Goal: Transaction & Acquisition: Download file/media

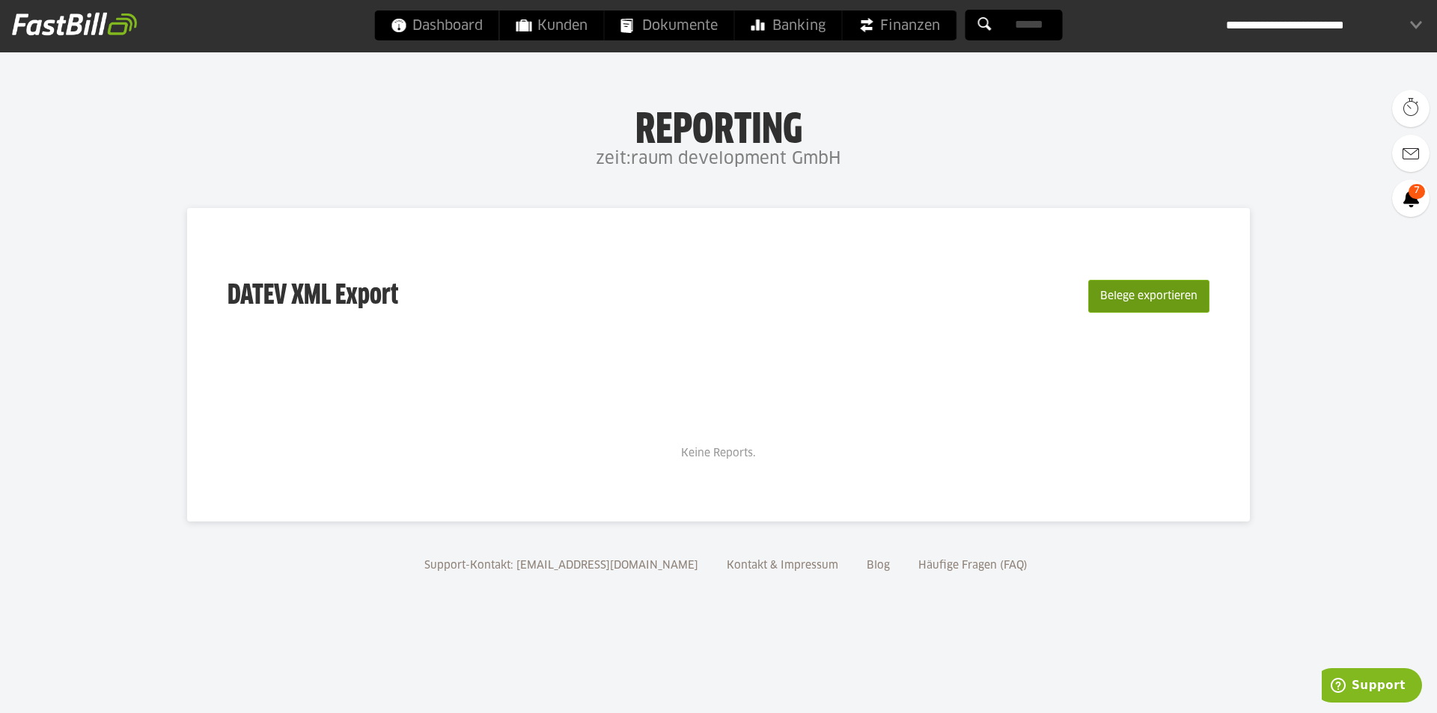
click at [1123, 299] on button "Belege exportieren" at bounding box center [1148, 296] width 121 height 33
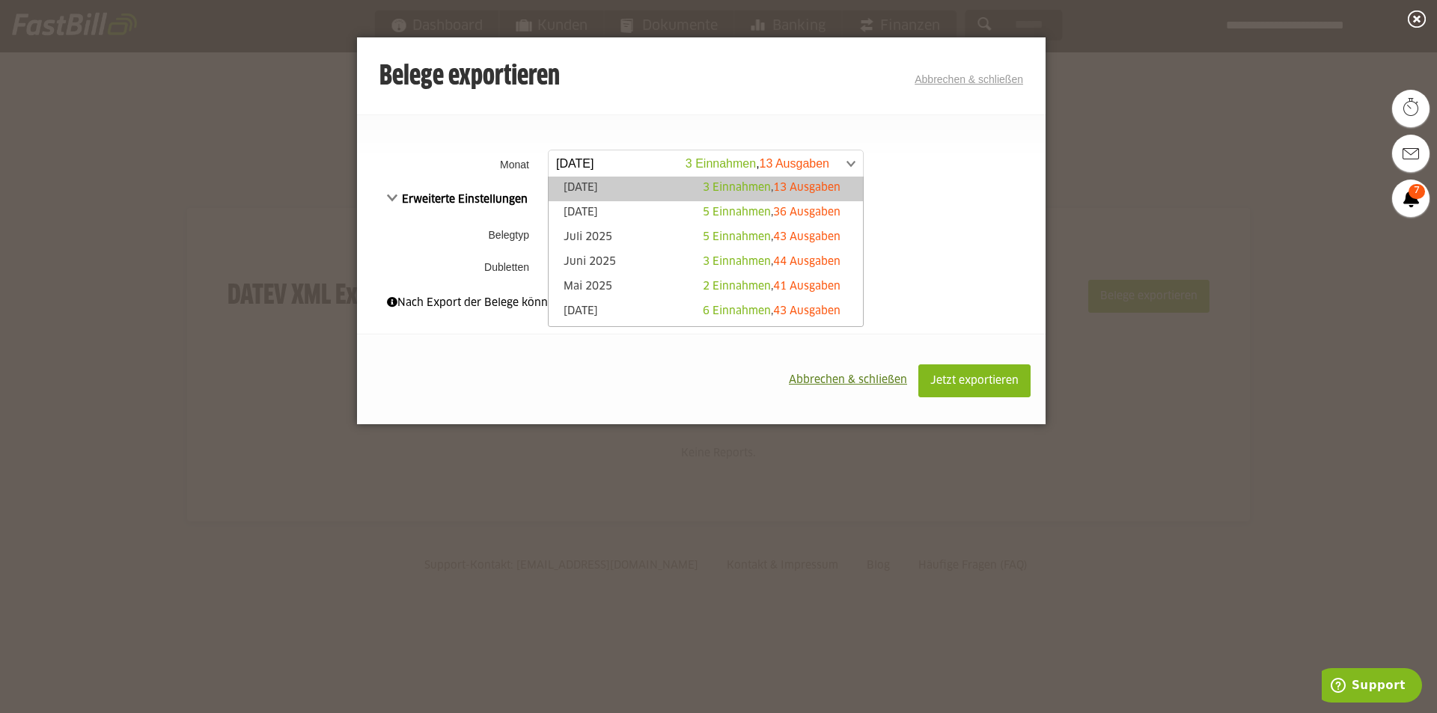
click at [607, 156] on span at bounding box center [698, 163] width 314 height 27
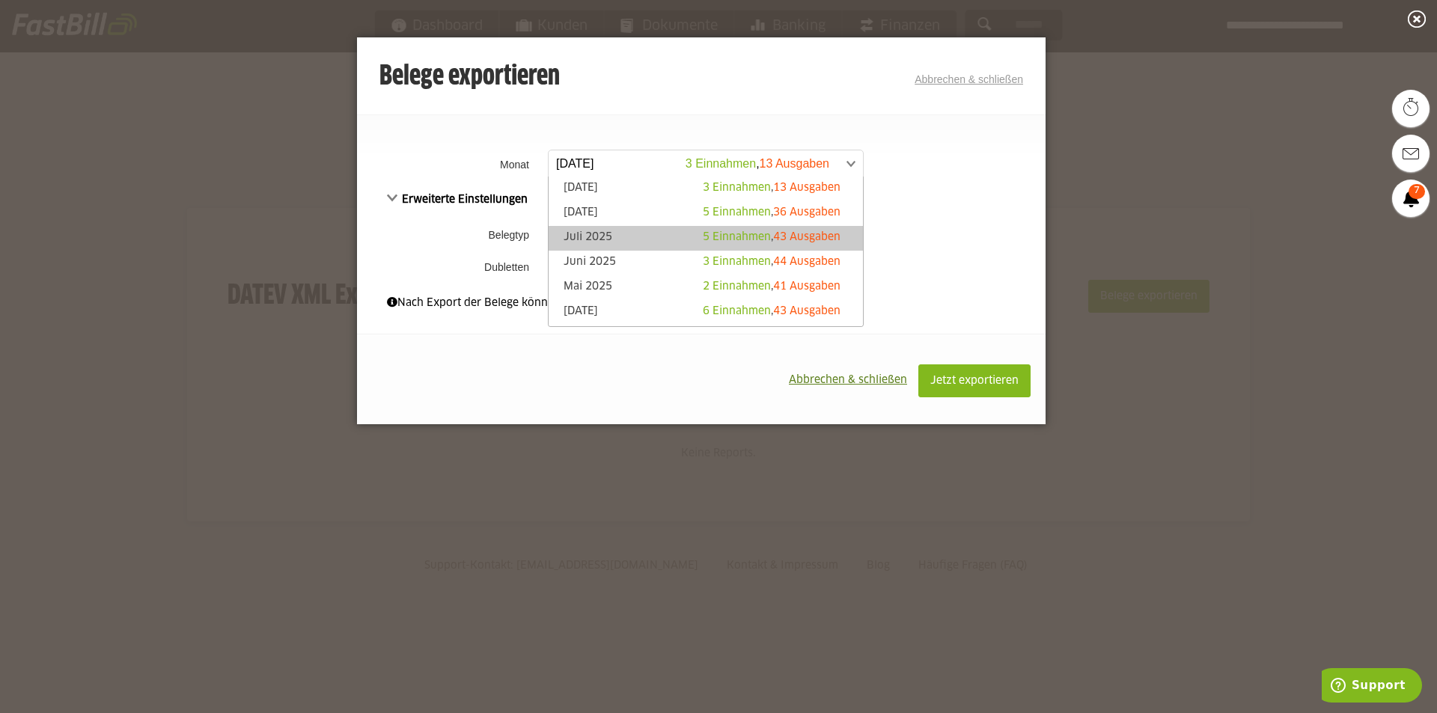
click at [579, 236] on link "Juli 2025 5 Einnahmen , 43 Ausgaben" at bounding box center [705, 238] width 299 height 17
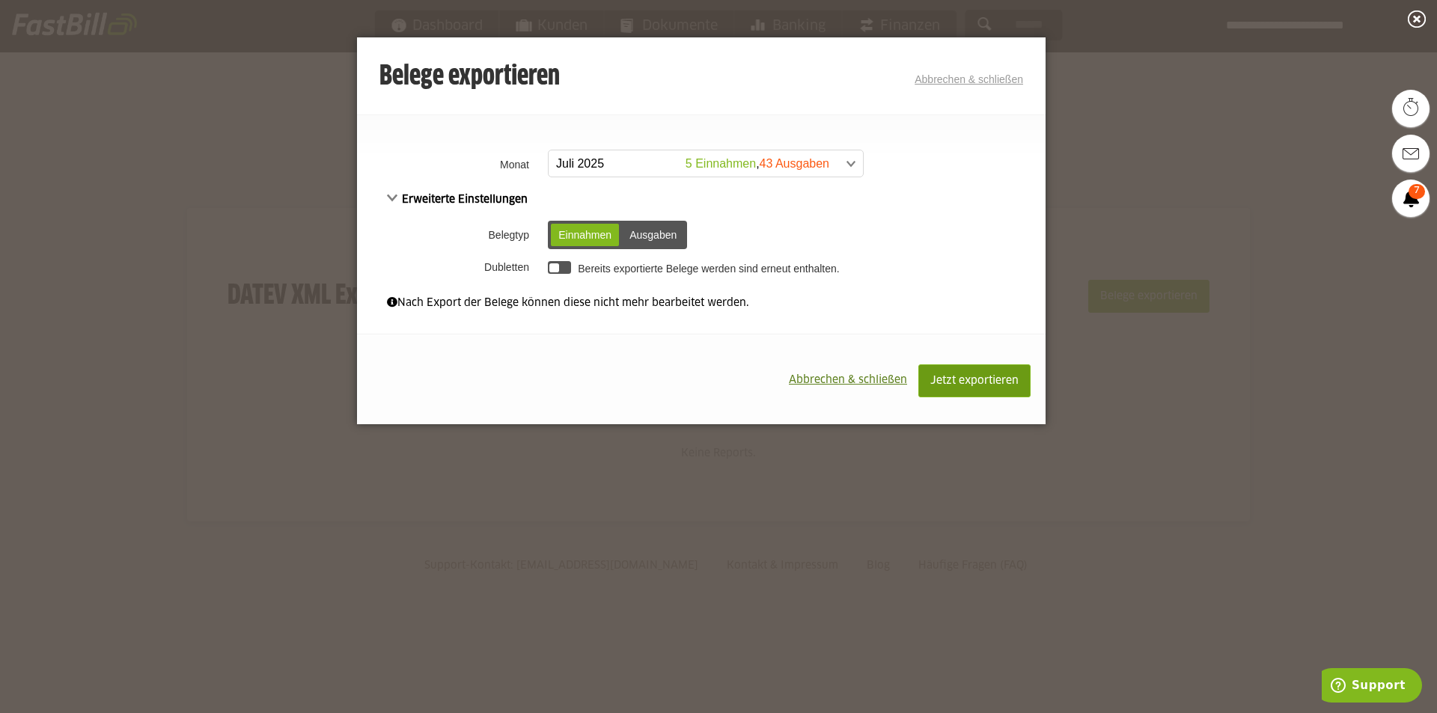
click at [956, 379] on span "Jetzt exportieren" at bounding box center [974, 381] width 88 height 10
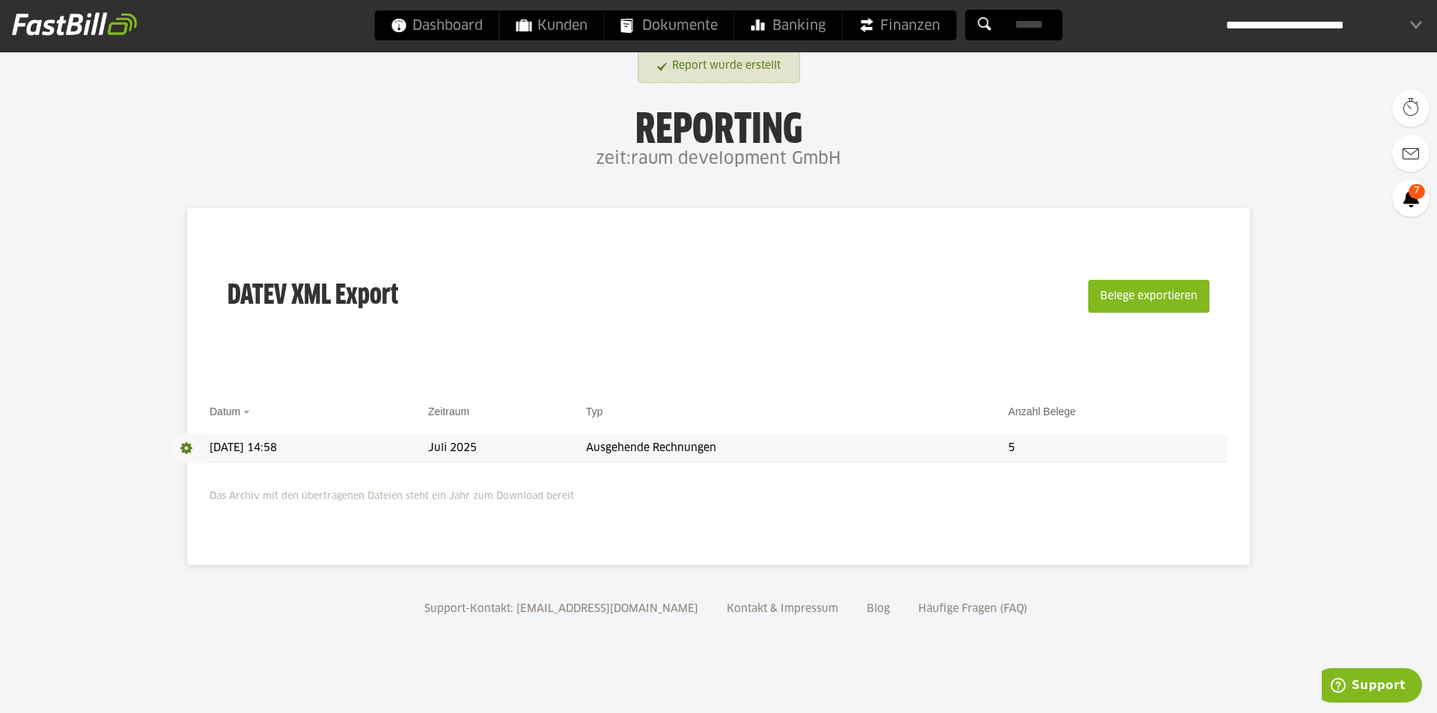
click at [647, 448] on td "Ausgehende Rechnungen" at bounding box center [797, 449] width 422 height 28
click at [184, 447] on span at bounding box center [190, 448] width 37 height 30
click at [202, 474] on link "Download" at bounding box center [212, 468] width 80 height 17
click at [1417, 22] on div "**********" at bounding box center [1324, 25] width 196 height 30
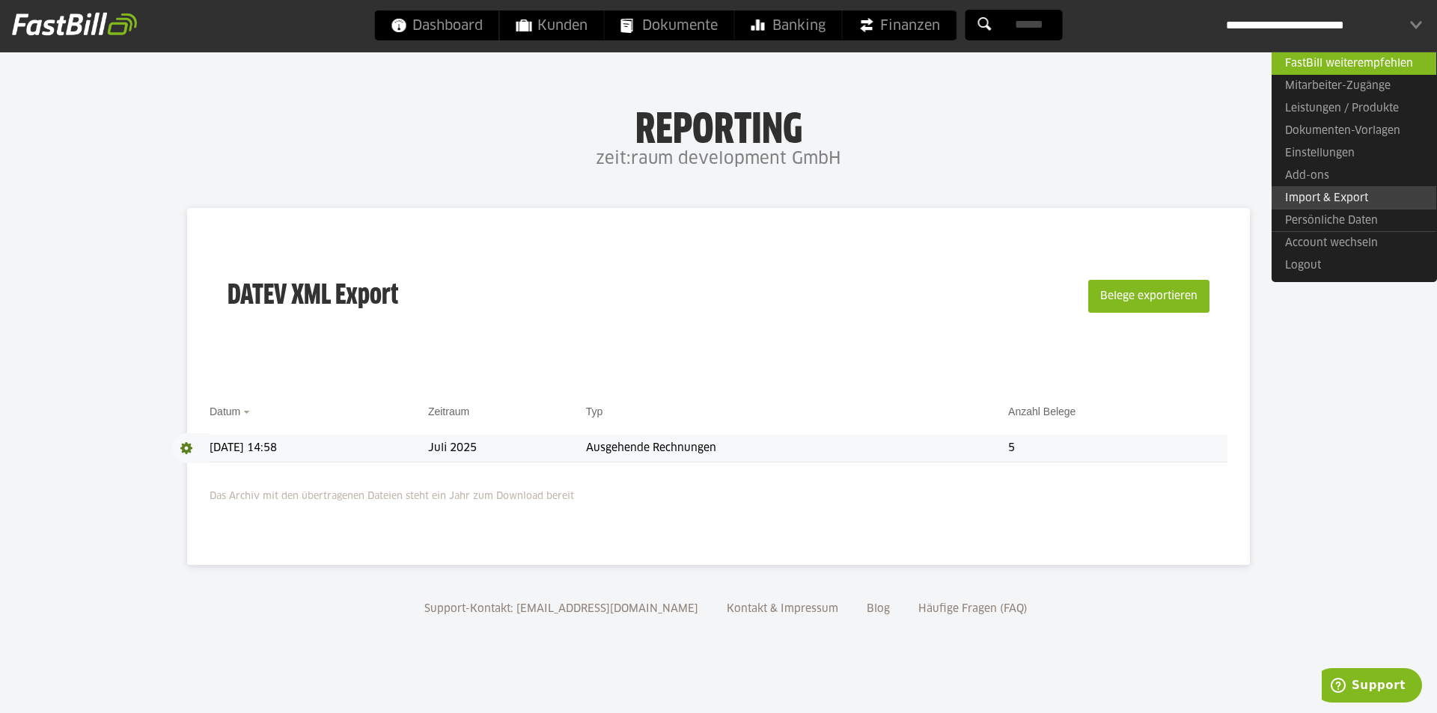
click at [1328, 204] on link "Import & Export" at bounding box center [1354, 197] width 165 height 23
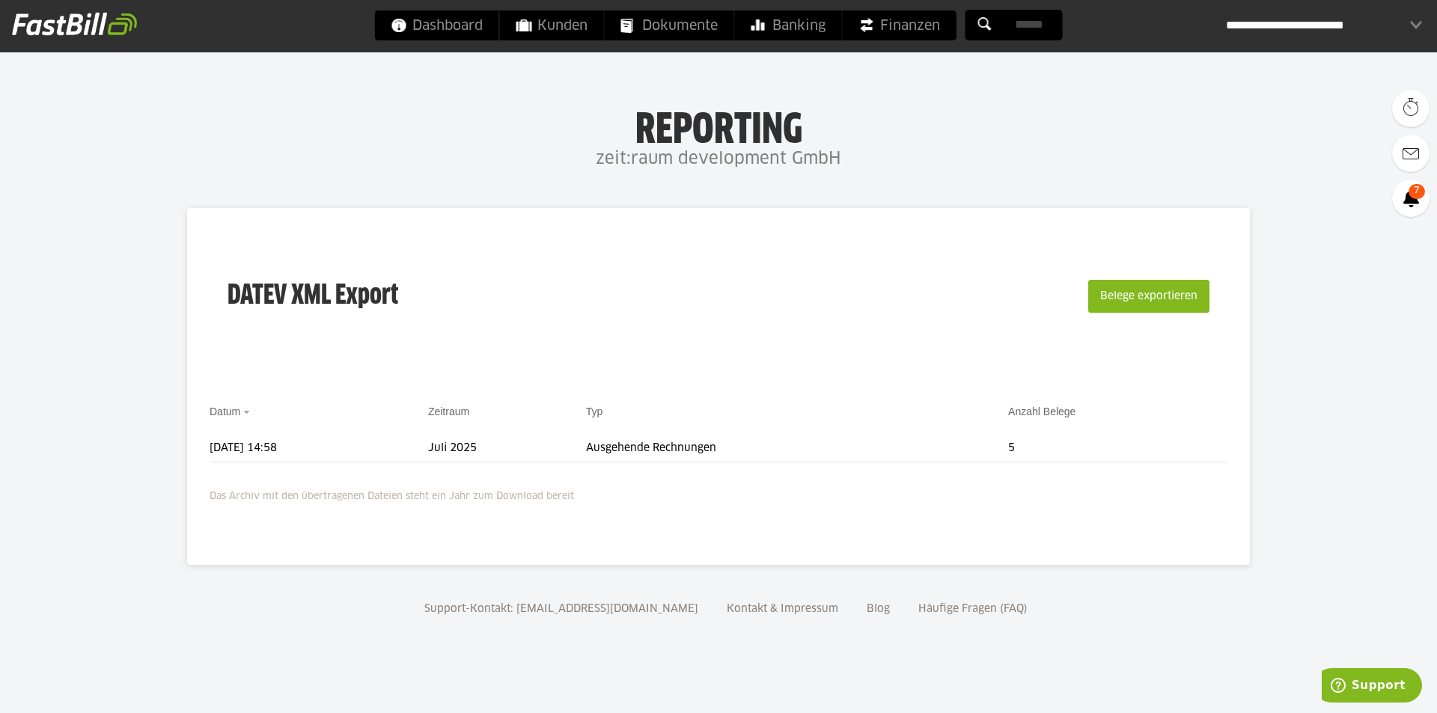
click at [1364, 17] on div "**********" at bounding box center [1324, 25] width 196 height 30
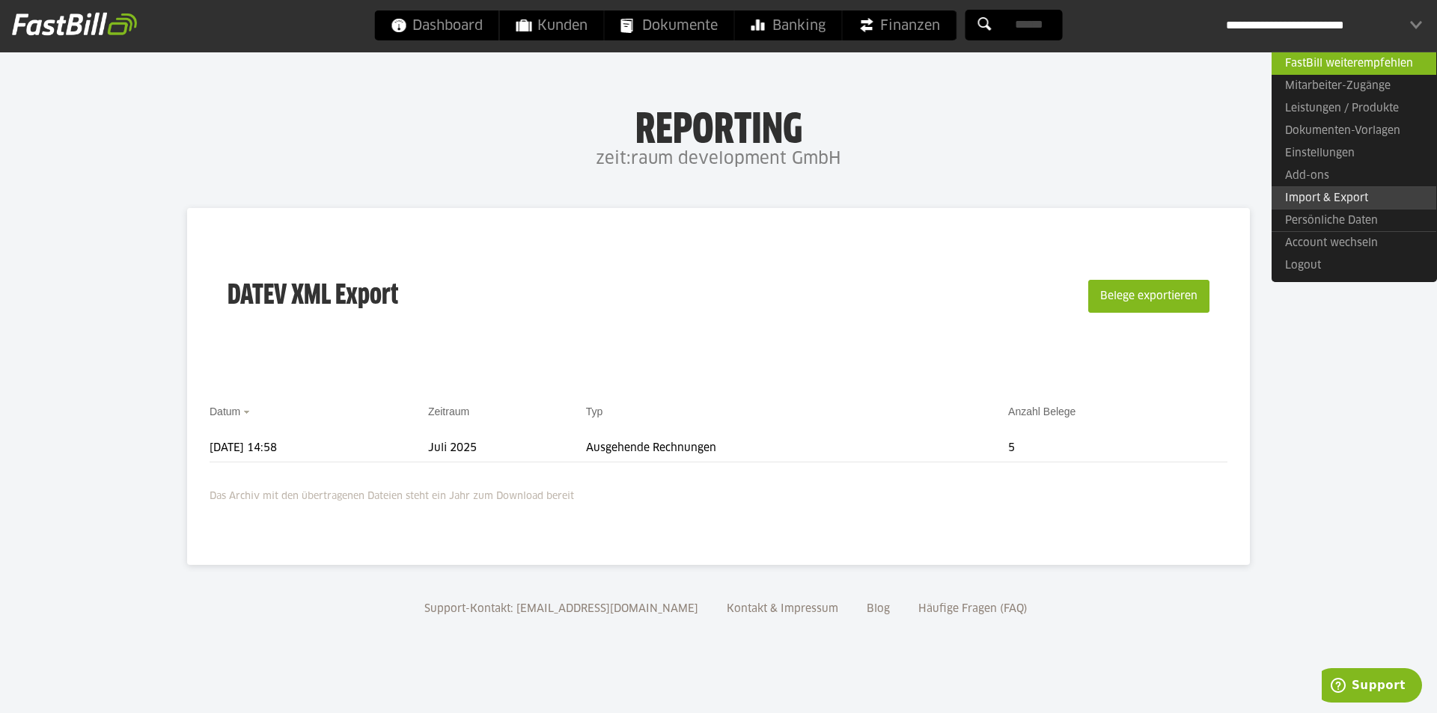
click at [1342, 193] on link "Import & Export" at bounding box center [1354, 197] width 165 height 23
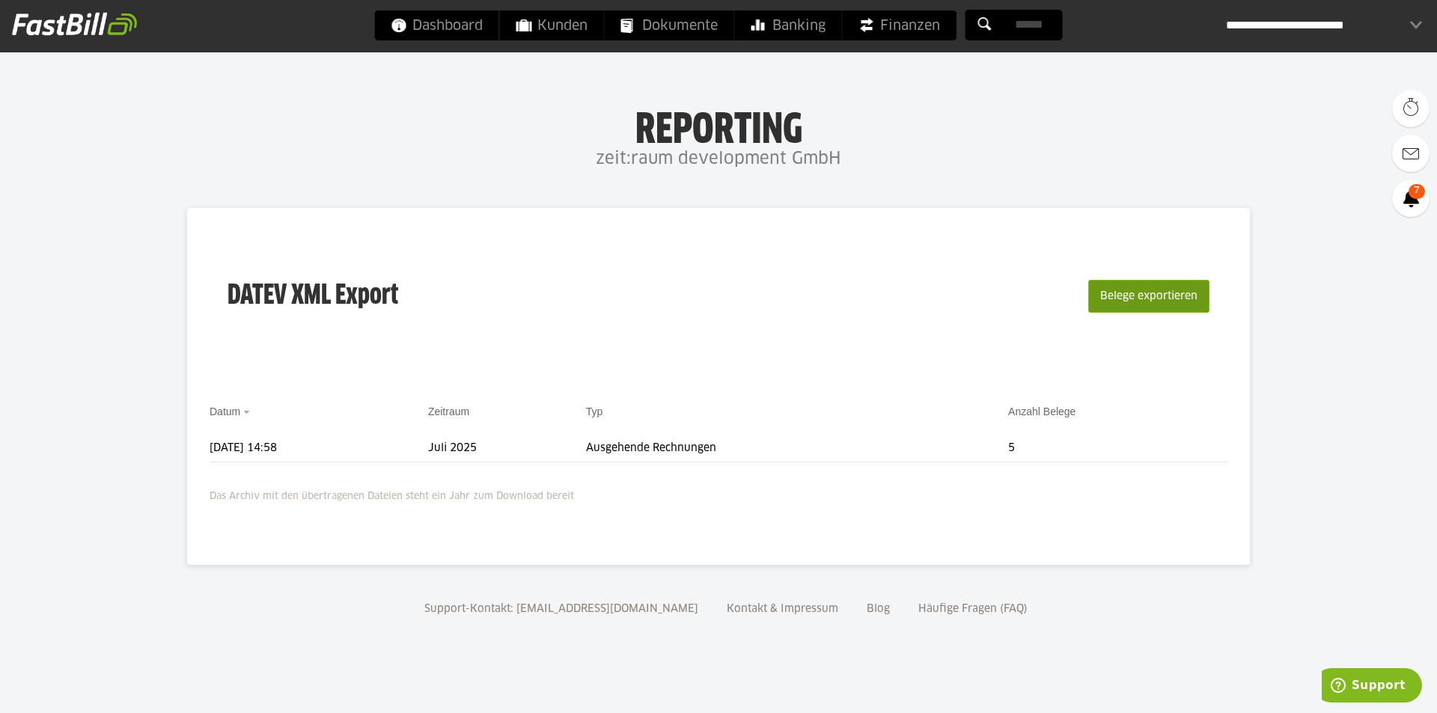
click at [1147, 290] on button "Belege exportieren" at bounding box center [1148, 296] width 121 height 33
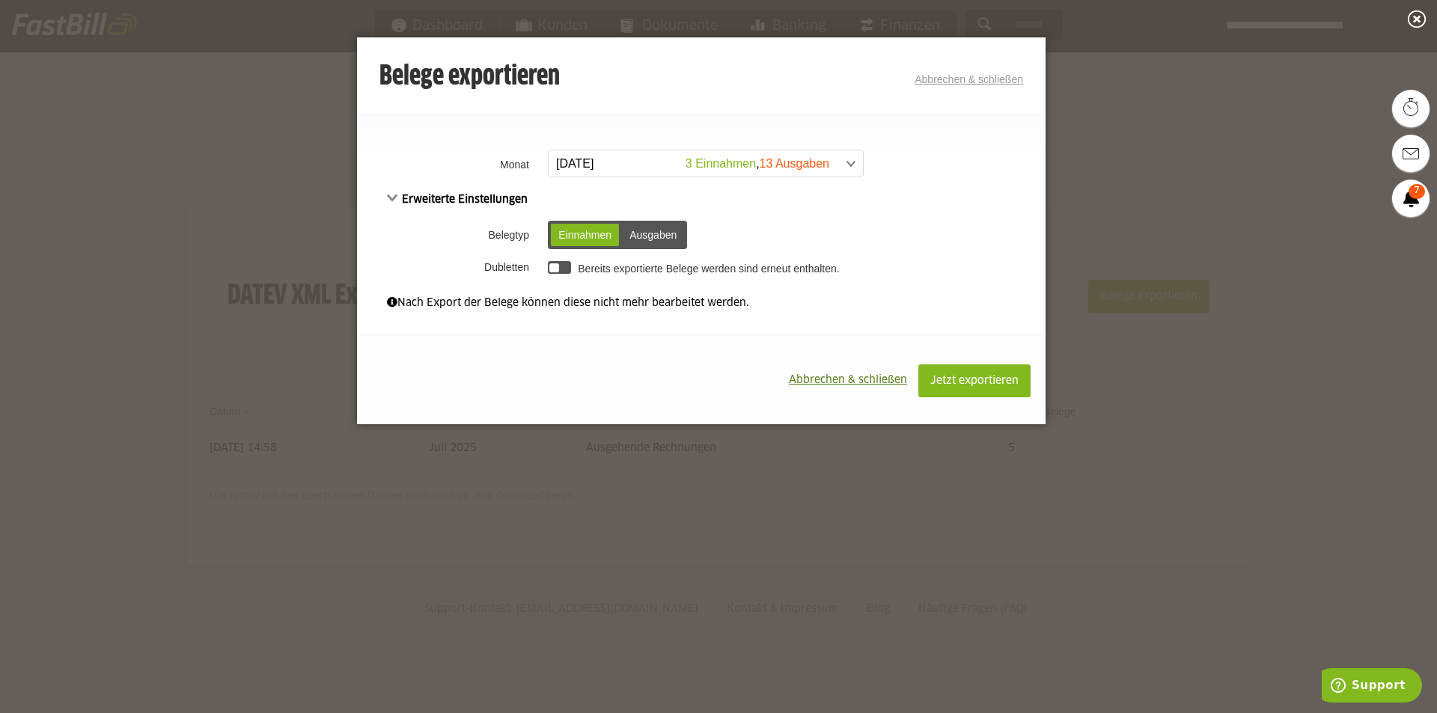
click at [646, 238] on div "Ausgaben" at bounding box center [653, 235] width 62 height 22
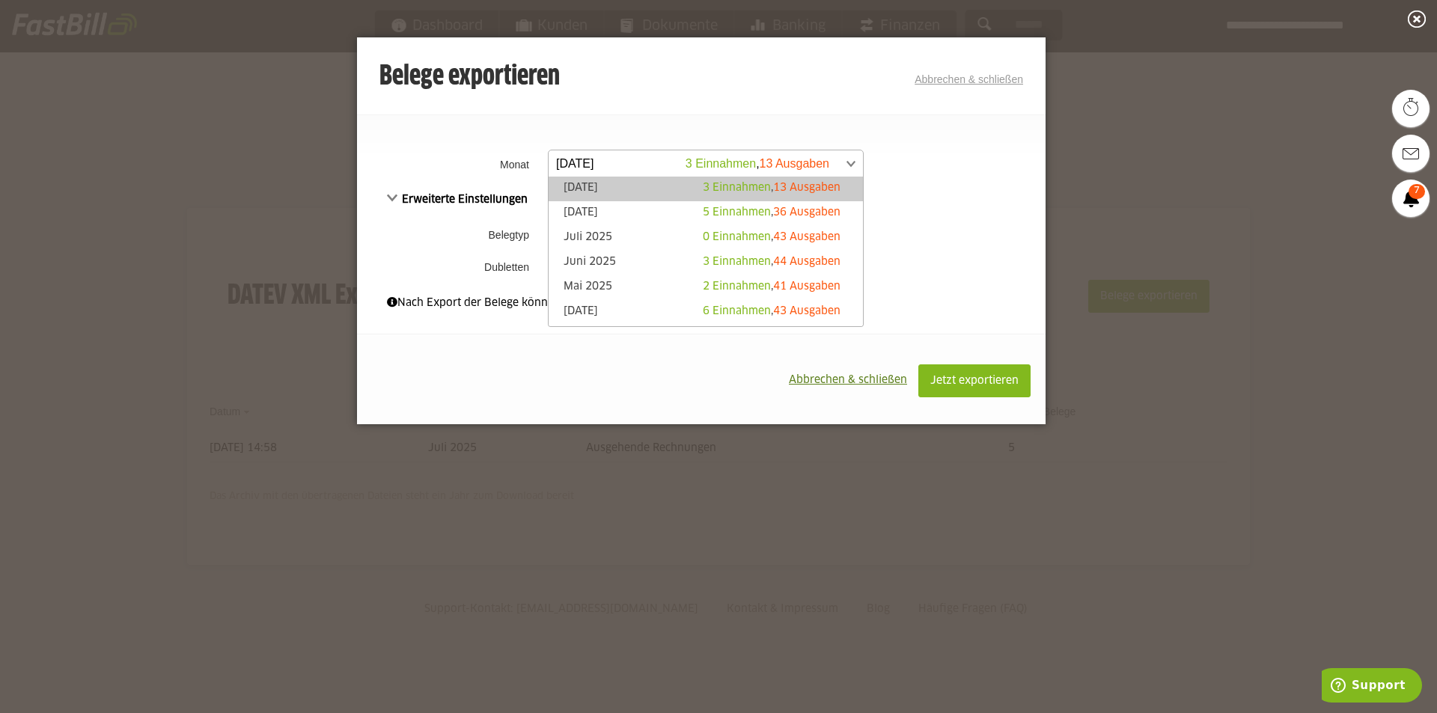
click at [623, 158] on span at bounding box center [698, 163] width 314 height 27
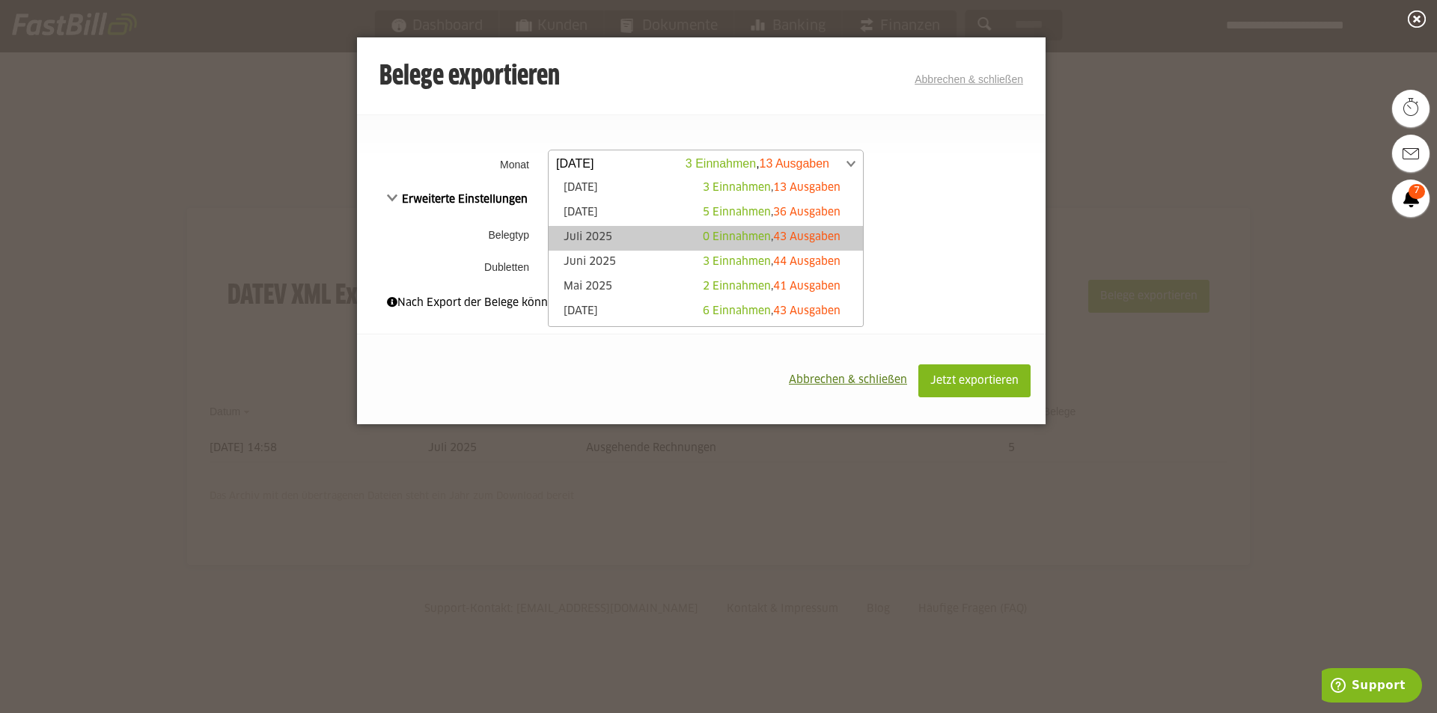
click at [593, 237] on link "Juli 2025 0 Einnahmen , 43 Ausgaben" at bounding box center [705, 238] width 299 height 17
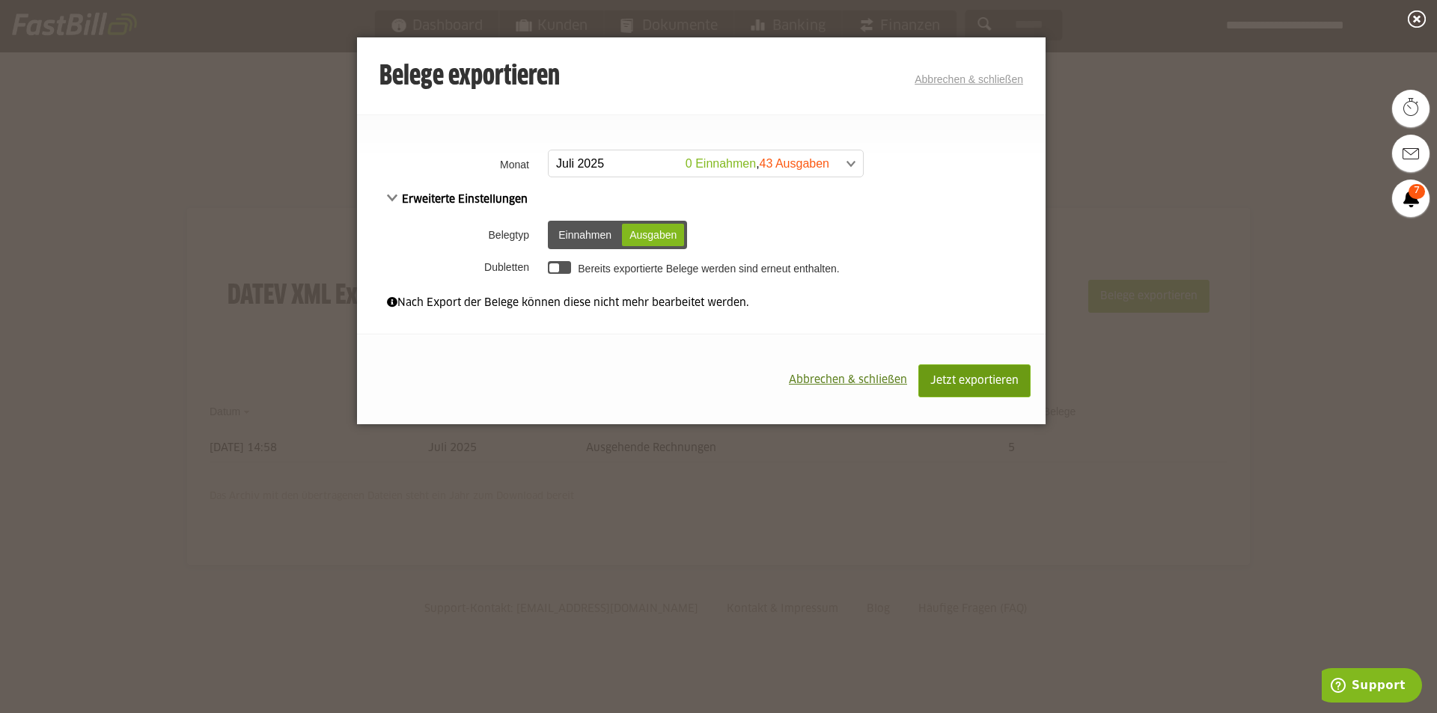
click at [998, 386] on span "Jetzt exportieren" at bounding box center [974, 381] width 88 height 10
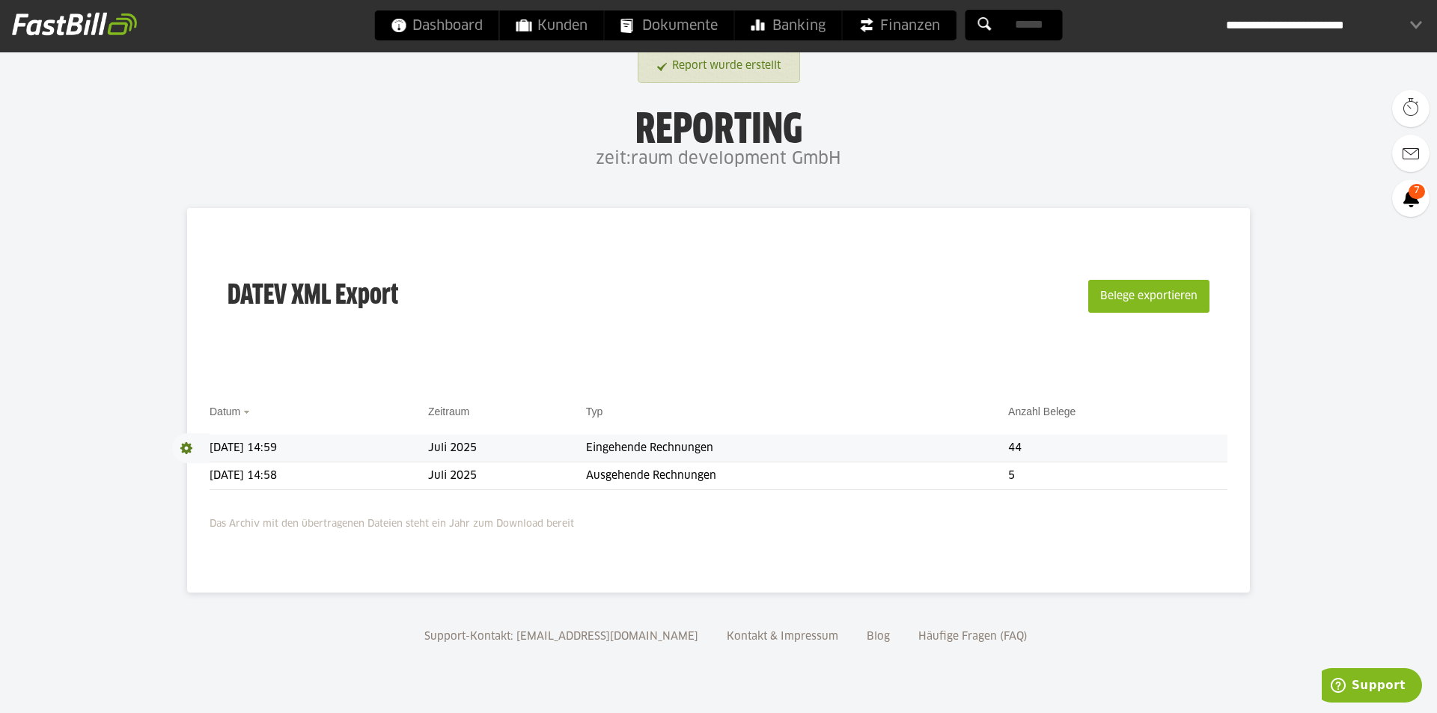
click at [186, 445] on span at bounding box center [190, 448] width 37 height 30
click at [196, 467] on link "Download" at bounding box center [212, 468] width 80 height 17
click at [1404, 30] on div "**********" at bounding box center [1324, 25] width 196 height 30
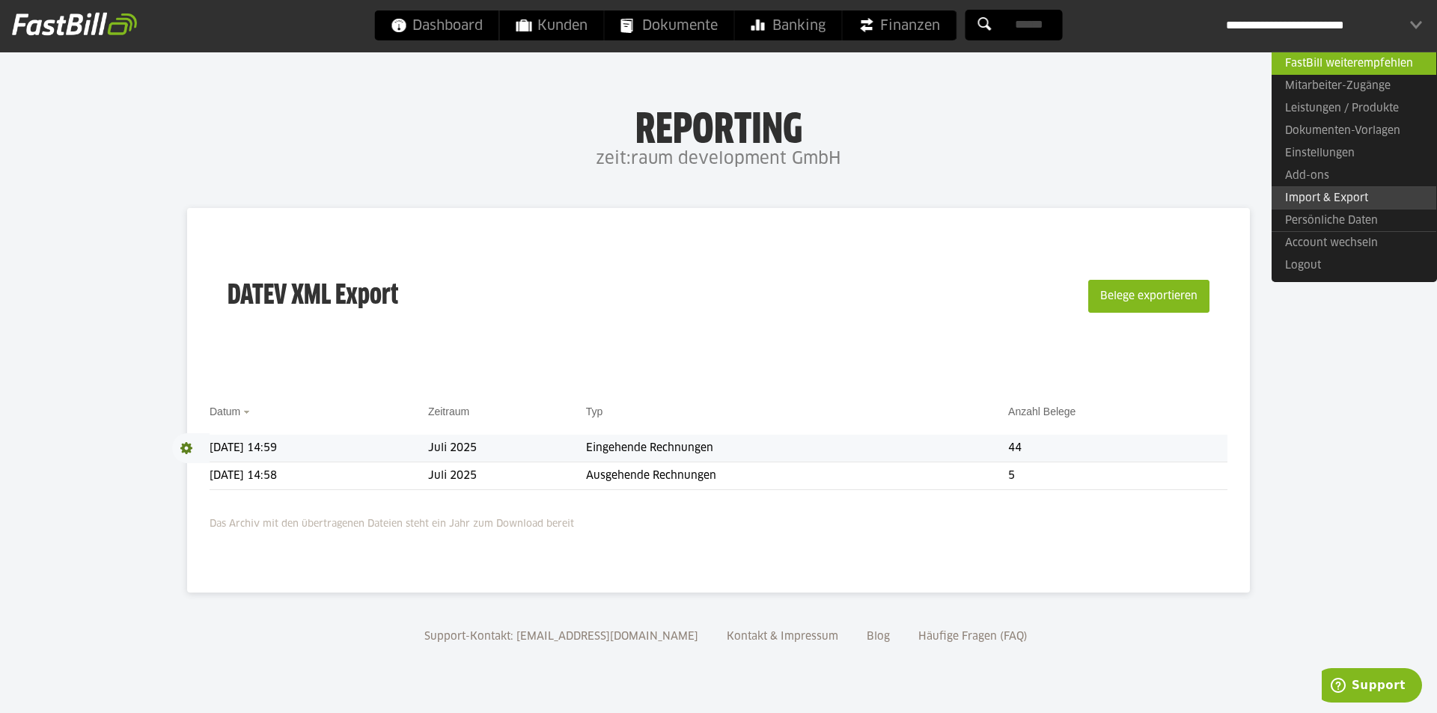
click at [1317, 189] on link "Import & Export" at bounding box center [1354, 197] width 165 height 23
